Goal: Transaction & Acquisition: Purchase product/service

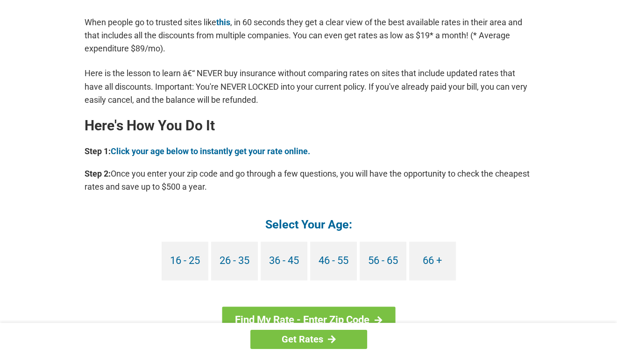
scroll to position [793, 0]
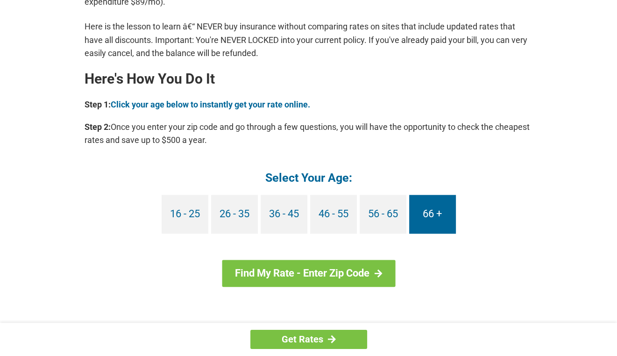
click at [438, 219] on link "66 +" at bounding box center [432, 214] width 47 height 39
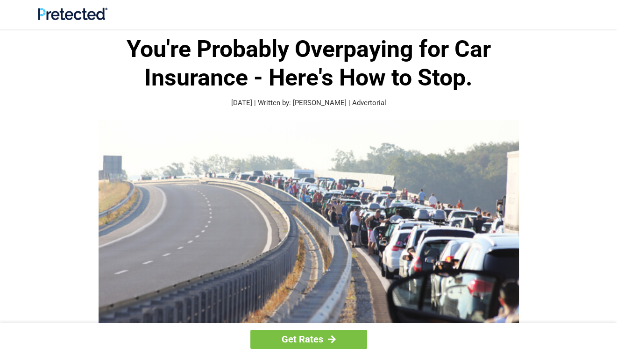
scroll to position [47, 0]
